Goal: Complete application form

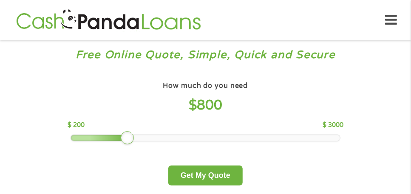
drag, startPoint x: 142, startPoint y: 135, endPoint x: 123, endPoint y: 134, distance: 19.6
click at [123, 134] on div at bounding box center [128, 138] width 14 height 14
click at [131, 23] on img at bounding box center [109, 20] width 190 height 24
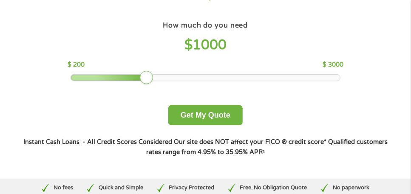
scroll to position [85, 0]
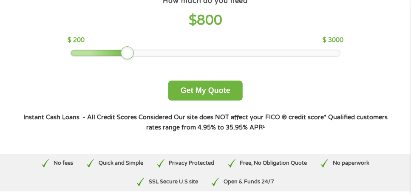
drag, startPoint x: 145, startPoint y: 51, endPoint x: 127, endPoint y: 51, distance: 17.4
click at [127, 51] on div at bounding box center [128, 53] width 14 height 14
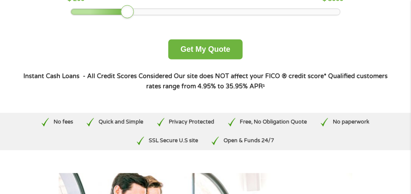
scroll to position [113, 0]
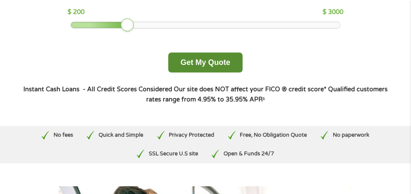
click at [195, 60] on button "Get My Quote" at bounding box center [205, 63] width 74 height 20
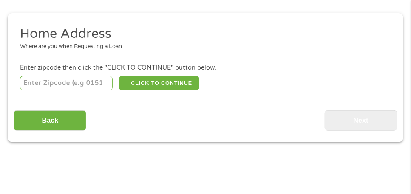
scroll to position [117, 0]
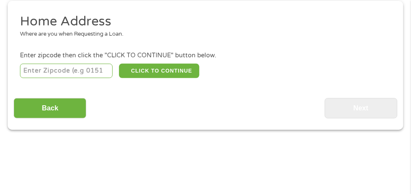
click at [38, 69] on input "number" at bounding box center [66, 71] width 93 height 14
type input "78410"
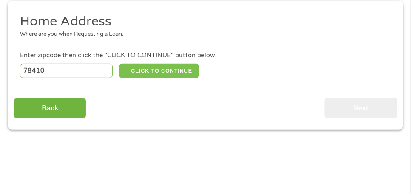
click at [179, 68] on button "CLICK TO CONTINUE" at bounding box center [159, 71] width 81 height 14
type input "78410"
type input "Corpus Christi"
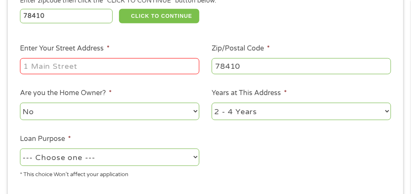
scroll to position [174, 0]
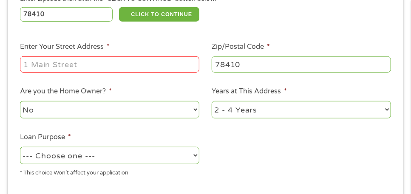
click at [52, 62] on input "Enter Your Street Address *" at bounding box center [109, 65] width 179 height 16
type input "10658 Larkwood St"
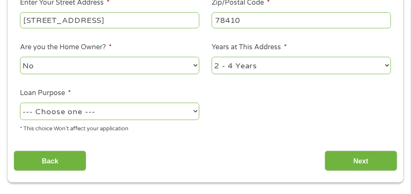
scroll to position [231, 0]
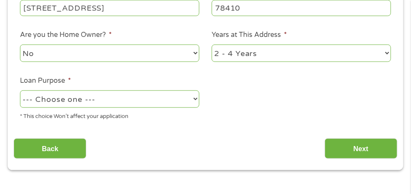
click at [193, 53] on select "No Yes" at bounding box center [109, 53] width 179 height 17
select select "yes"
click at [20, 45] on select "No Yes" at bounding box center [109, 53] width 179 height 17
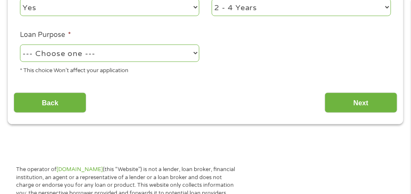
scroll to position [287, 0]
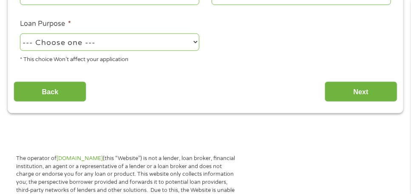
click at [196, 41] on select "--- Choose one --- Pay Bills Debt Consolidation Home Improvement Major Purchase…" at bounding box center [109, 42] width 179 height 17
select select "shorttermcash"
click at [20, 34] on select "--- Choose one --- Pay Bills Debt Consolidation Home Improvement Major Purchase…" at bounding box center [109, 42] width 179 height 17
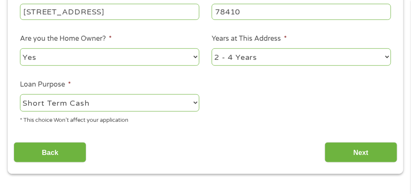
scroll to position [231, 0]
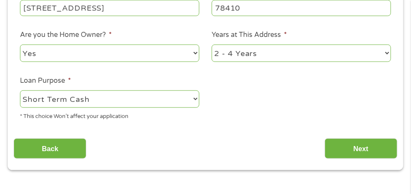
click at [387, 52] on select "1 Year or less 1 - 2 Years 2 - 4 Years Over 4 Years" at bounding box center [301, 53] width 179 height 17
select select "60months"
click at [212, 45] on select "1 Year or less 1 - 2 Years 2 - 4 Years Over 4 Years" at bounding box center [301, 53] width 179 height 17
click at [240, 50] on select "1 Year or less 1 - 2 Years 2 - 4 Years Over 4 Years" at bounding box center [301, 53] width 179 height 17
click at [235, 133] on div "Back Next" at bounding box center [206, 145] width 384 height 27
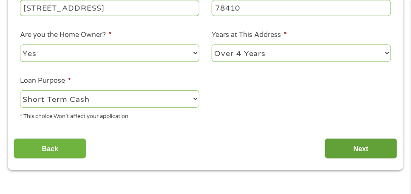
click at [359, 147] on input "Next" at bounding box center [361, 149] width 73 height 21
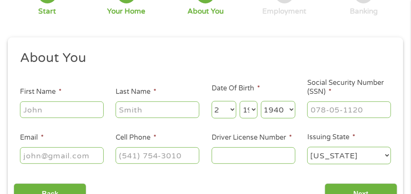
scroll to position [89, 0]
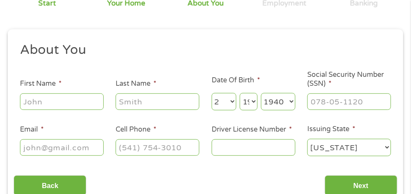
click at [68, 103] on input "First Name *" at bounding box center [62, 102] width 84 height 16
type input "William"
type input "Meadors"
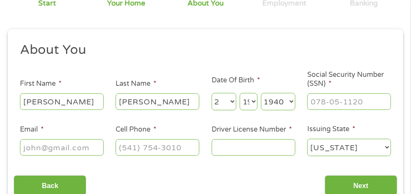
type input "iigcch@yahoo.com"
type input "(361) 779-5799"
click at [253, 102] on select "Day 1 2 3 4 5 6 7 8 9 10 11 12 13 14 15 16 17 18 19 20 21 22 23 24 25 26 27 28 …" at bounding box center [248, 101] width 17 height 17
click at [240, 93] on select "Day 1 2 3 4 5 6 7 8 9 10 11 12 13 14 15 16 17 18 19 20 21 22 23 24 25 26 27 28 …" at bounding box center [248, 101] width 17 height 17
click at [236, 147] on input "Driver License Number *" at bounding box center [254, 147] width 84 height 16
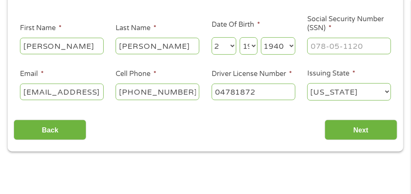
scroll to position [145, 0]
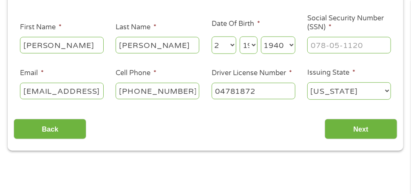
type input "04781872"
click at [313, 46] on input "___-__-____" at bounding box center [349, 45] width 84 height 16
type input "467-64-7208"
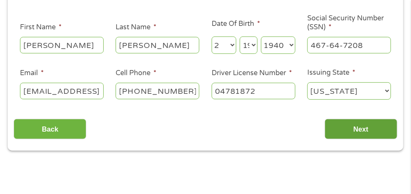
click at [366, 128] on input "Next" at bounding box center [361, 129] width 73 height 21
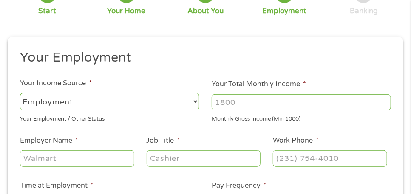
scroll to position [89, 0]
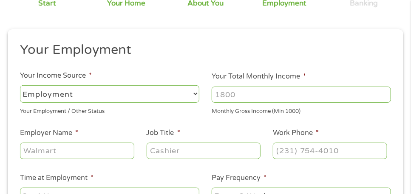
click at [192, 93] on select "--- Choose one --- Employment Self Employed Benefits" at bounding box center [109, 93] width 179 height 17
select select "benefits"
click at [20, 85] on select "--- Choose one --- Employment Self Employed Benefits" at bounding box center [109, 93] width 179 height 17
type input "Other"
type input "(361) 779-5799"
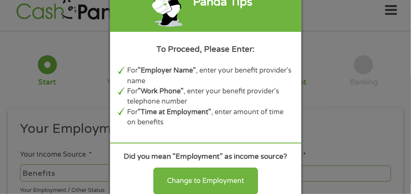
scroll to position [0, 0]
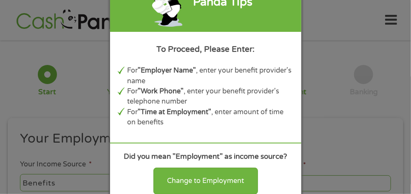
click at [325, 15] on div "Panda Tips To Proceed, Please Enter: For "Employer Name" , enter your benefit p…" at bounding box center [205, 97] width 411 height 194
click at [71, 65] on div "Panda Tips To Proceed, Please Enter: For "Employer Name" , enter your benefit p…" at bounding box center [205, 97] width 411 height 194
click at [323, 71] on div "Panda Tips To Proceed, Please Enter: For "Employer Name" , enter your benefit p…" at bounding box center [205, 97] width 411 height 194
click at [269, 24] on div "Panda Tips" at bounding box center [205, 1] width 191 height 59
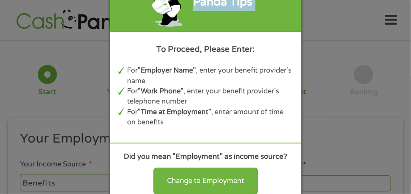
click at [269, 24] on div "Panda Tips" at bounding box center [205, 1] width 191 height 59
click at [311, 23] on div "Panda Tips To Proceed, Please Enter: For "Employer Name" , enter your benefit p…" at bounding box center [205, 97] width 411 height 194
click at [312, 23] on div "Panda Tips To Proceed, Please Enter: For "Employer Name" , enter your benefit p…" at bounding box center [205, 97] width 411 height 194
drag, startPoint x: 327, startPoint y: 31, endPoint x: 324, endPoint y: 17, distance: 14.5
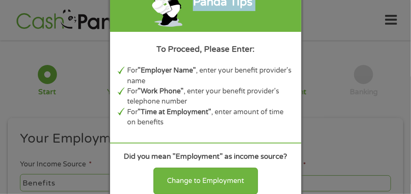
click at [327, 31] on div "Panda Tips To Proceed, Please Enter: For "Employer Name" , enter your benefit p…" at bounding box center [205, 97] width 411 height 194
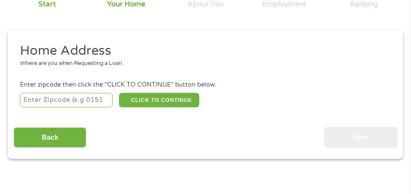
scroll to position [89, 0]
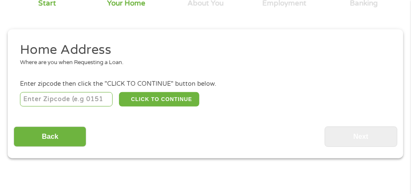
click at [43, 91] on div "CLICK TO CONTINUE Please recheck your Zipcode, it seems to be Incorrect" at bounding box center [205, 99] width 371 height 17
click at [64, 101] on input "number" at bounding box center [66, 99] width 93 height 14
type input "78410"
click at [157, 127] on div "Back Next" at bounding box center [206, 133] width 384 height 27
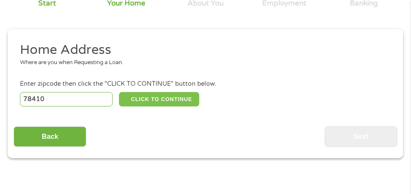
click at [162, 98] on button "CLICK TO CONTINUE" at bounding box center [159, 99] width 81 height 14
type input "78410"
type input "Corpus Christi"
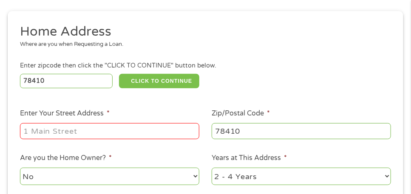
scroll to position [117, 0]
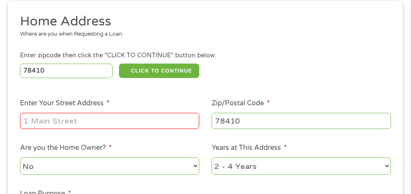
click at [122, 115] on input "Enter Your Street Address *" at bounding box center [109, 121] width 179 height 16
type input "10658 Larkwood St"
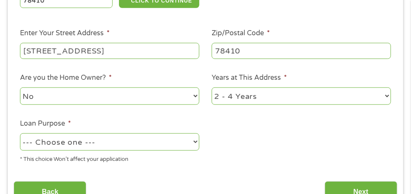
scroll to position [202, 0]
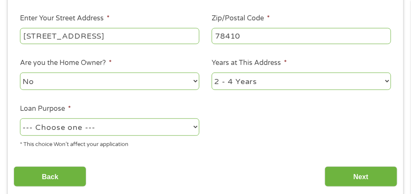
click at [384, 81] on select "1 Year or less 1 - 2 Years 2 - 4 Years Over 4 Years" at bounding box center [301, 81] width 179 height 17
select select "60months"
click at [212, 74] on select "1 Year or less 1 - 2 Years 2 - 4 Years Over 4 Years" at bounding box center [301, 81] width 179 height 17
click at [184, 80] on select "No Yes" at bounding box center [109, 81] width 179 height 17
select select "yes"
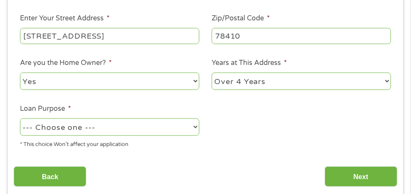
click at [20, 74] on select "No Yes" at bounding box center [109, 81] width 179 height 17
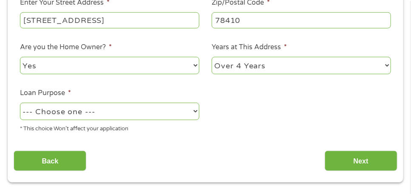
scroll to position [231, 0]
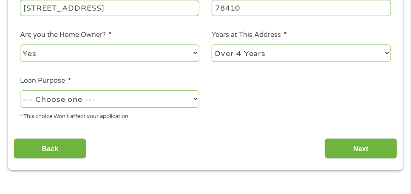
click at [192, 98] on select "--- Choose one --- Pay Bills Debt Consolidation Home Improvement Major Purchase…" at bounding box center [109, 99] width 179 height 17
click at [20, 91] on select "--- Choose one --- Pay Bills Debt Consolidation Home Improvement Major Purchase…" at bounding box center [109, 99] width 179 height 17
click at [196, 98] on select "--- Choose one --- Pay Bills Debt Consolidation Home Improvement Major Purchase…" at bounding box center [109, 99] width 179 height 17
click at [195, 99] on select "--- Choose one --- Pay Bills Debt Consolidation Home Improvement Major Purchase…" at bounding box center [109, 99] width 179 height 17
click at [188, 96] on select "--- Choose one --- Pay Bills Debt Consolidation Home Improvement Major Purchase…" at bounding box center [109, 99] width 179 height 17
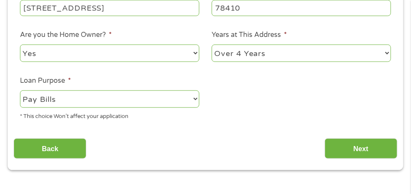
select select "other"
click at [20, 91] on select "--- Choose one --- Pay Bills Debt Consolidation Home Improvement Major Purchase…" at bounding box center [109, 99] width 179 height 17
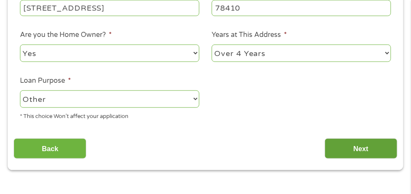
click at [365, 151] on input "Next" at bounding box center [361, 149] width 73 height 21
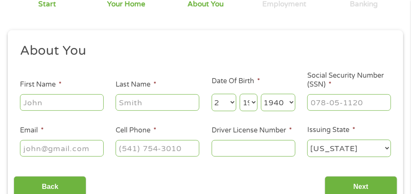
scroll to position [117, 0]
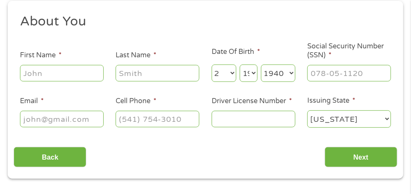
click at [46, 71] on input "First Name *" at bounding box center [62, 73] width 84 height 16
type input "William"
type input "Meadors"
type input "iigcch@yahoo.com"
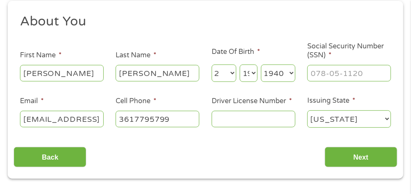
type input "(361) 779-5799"
click at [226, 118] on input "Driver License Number *" at bounding box center [254, 119] width 84 height 16
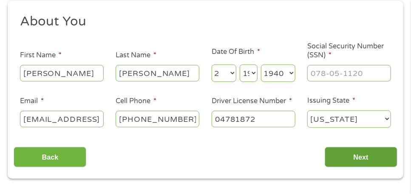
type input "04781872"
click at [364, 161] on input "Next" at bounding box center [361, 157] width 73 height 21
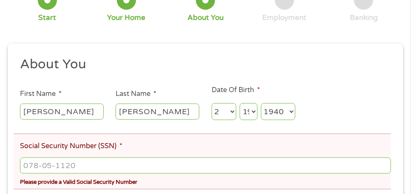
scroll to position [170, 0]
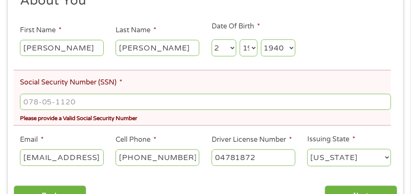
click at [233, 48] on select "Month 1 2 3 4 5 6 7 8 9 10 11 12" at bounding box center [224, 48] width 25 height 17
click at [273, 65] on ul "About You This field is hidden when viewing the form Title * --- Choose one ---…" at bounding box center [206, 83] width 384 height 182
click at [232, 46] on select "Month 1 2 3 4 5 6 7 8 9 10 11 12" at bounding box center [224, 48] width 25 height 17
click at [212, 40] on select "Month 1 2 3 4 5 6 7 8 9 10 11 12" at bounding box center [224, 48] width 25 height 17
click at [253, 47] on select "Day 1 2 3 4 5 6 7 8 9 10 11 12 13 14 15 16 17 18 19 20 21 22 23 24 25 26 27 28 …" at bounding box center [248, 48] width 17 height 17
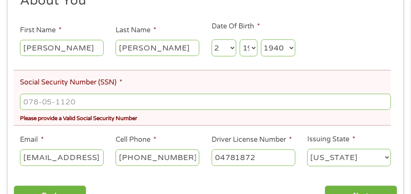
click at [240, 40] on select "Day 1 2 3 4 5 6 7 8 9 10 11 12 13 14 15 16 17 18 19 20 21 22 23 24 25 26 27 28 …" at bounding box center [248, 48] width 17 height 17
click at [31, 102] on input "___-__-____" at bounding box center [205, 102] width 371 height 16
type input "467-64-7208"
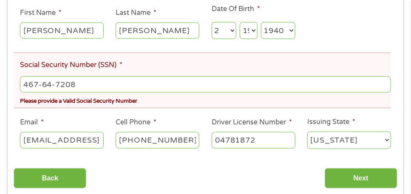
scroll to position [227, 0]
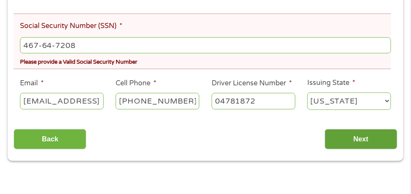
click at [360, 136] on input "Next" at bounding box center [361, 139] width 73 height 21
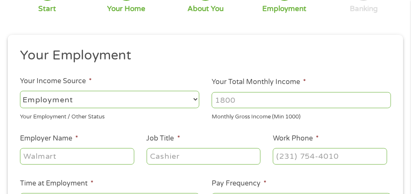
scroll to position [117, 0]
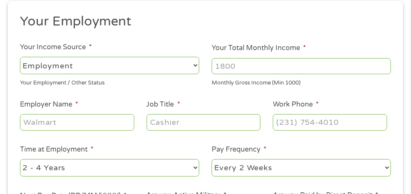
click at [242, 62] on input "Your Total Monthly Income *" at bounding box center [301, 66] width 179 height 16
click at [195, 65] on select "--- Choose one --- Employment Self Employed Benefits" at bounding box center [109, 65] width 179 height 17
select select "benefits"
click at [20, 57] on select "--- Choose one --- Employment Self Employed Benefits" at bounding box center [109, 65] width 179 height 17
type input "Other"
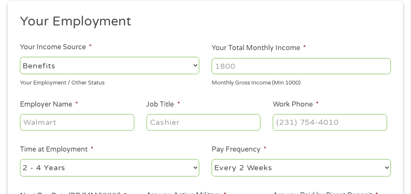
type input "(361) 779-5799"
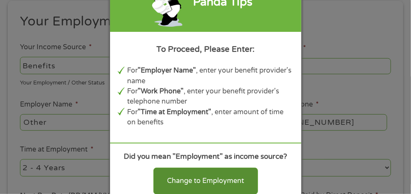
click at [213, 180] on div "Change to Employment" at bounding box center [206, 181] width 105 height 26
select select "fullTime"
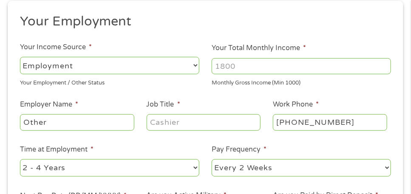
click at [197, 64] on select "--- Choose one --- Employment Self Employed Benefits" at bounding box center [109, 65] width 179 height 17
click at [231, 63] on input "Your Total Monthly Income *" at bounding box center [301, 66] width 179 height 16
type input "4445"
click at [196, 64] on select "--- Choose one --- Employment Self Employed Benefits" at bounding box center [109, 65] width 179 height 17
select select "benefits"
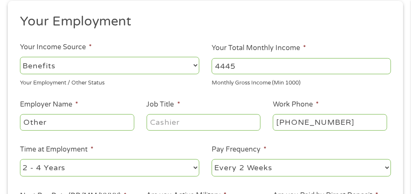
click at [20, 57] on select "--- Choose one --- Employment Self Employed Benefits" at bounding box center [109, 65] width 179 height 17
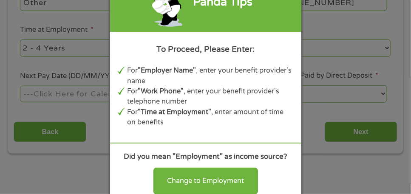
scroll to position [202, 0]
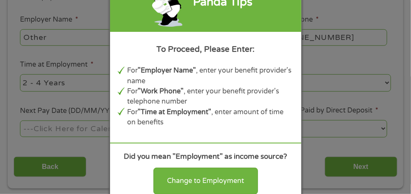
click at [343, 58] on div "Panda Tips To Proceed, Please Enter: For "Employer Name" , enter your benefit p…" at bounding box center [205, 97] width 411 height 194
